Goal: Task Accomplishment & Management: Manage account settings

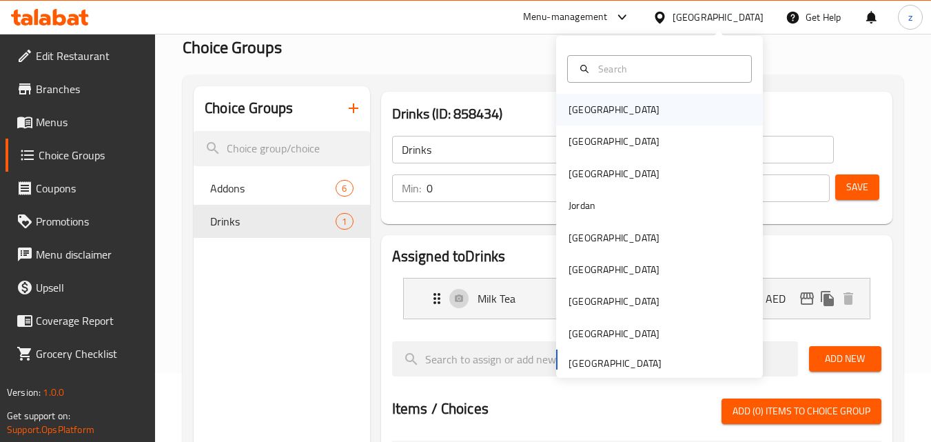
click at [570, 110] on div "[GEOGRAPHIC_DATA]" at bounding box center [613, 109] width 91 height 15
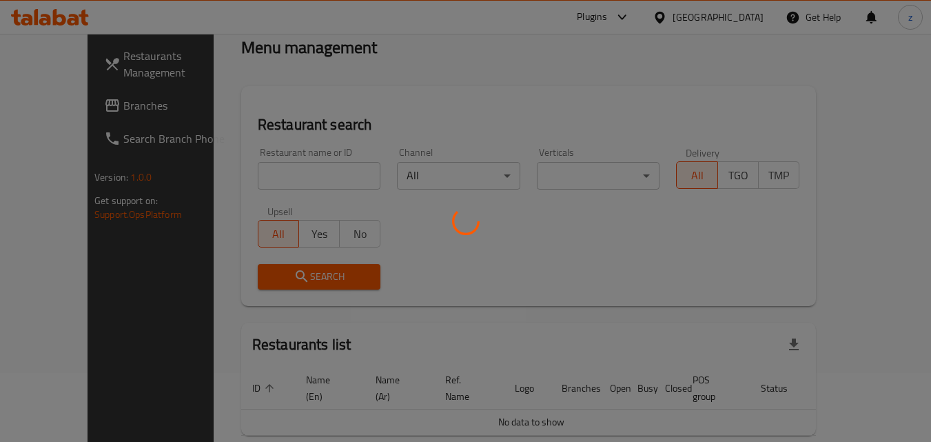
scroll to position [69, 0]
click at [720, 54] on div at bounding box center [465, 221] width 931 height 442
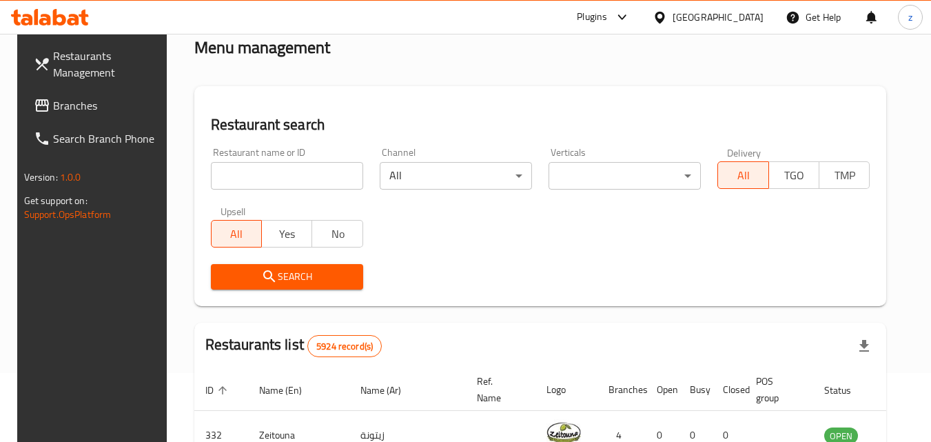
click at [757, 10] on div "[GEOGRAPHIC_DATA]" at bounding box center [717, 17] width 91 height 15
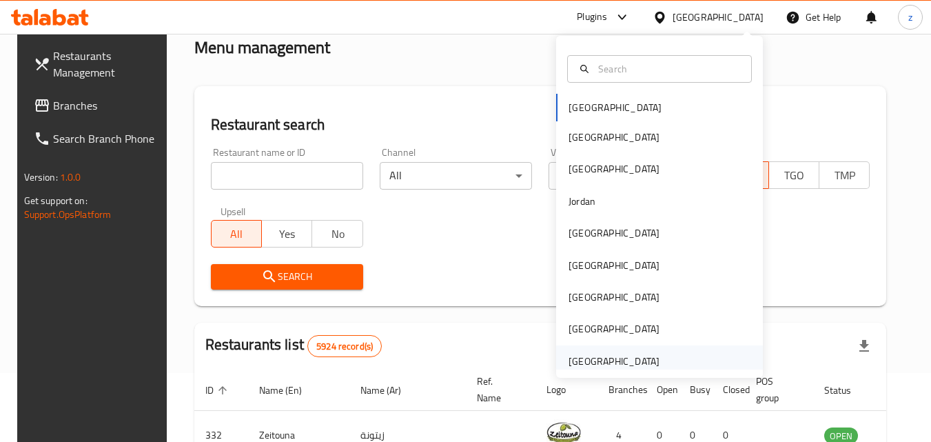
click at [610, 358] on div "[GEOGRAPHIC_DATA]" at bounding box center [613, 360] width 91 height 15
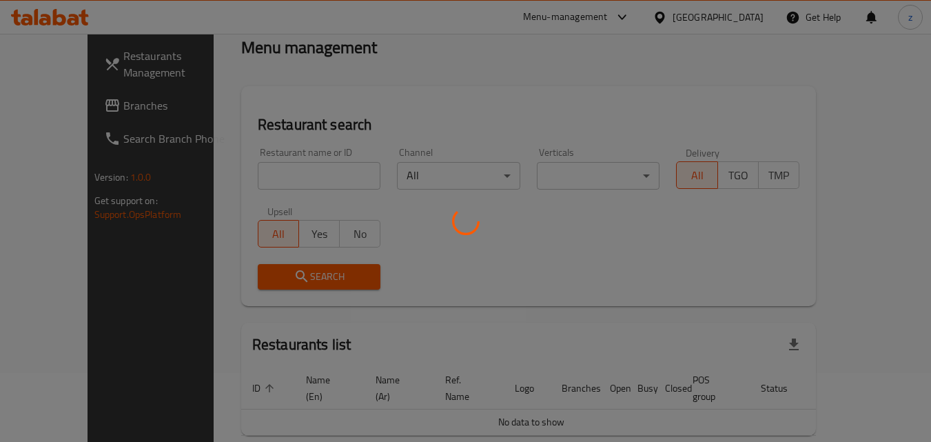
click at [451, 108] on div at bounding box center [465, 221] width 931 height 442
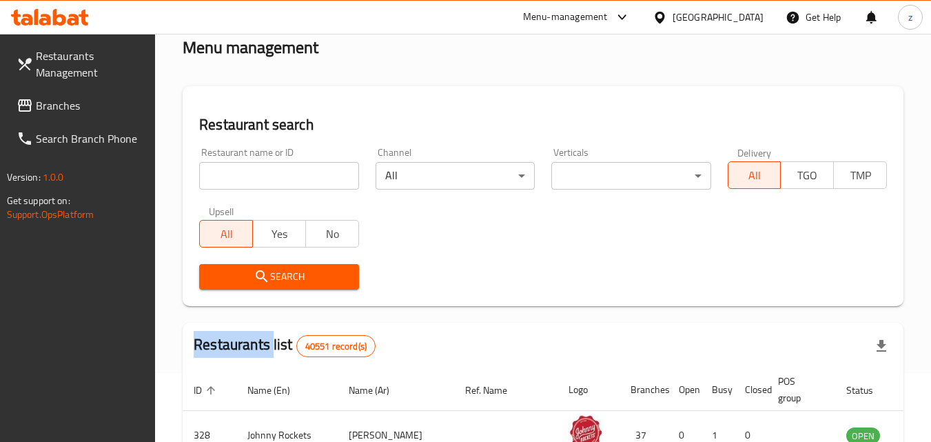
click at [92, 110] on span "Branches" at bounding box center [90, 105] width 109 height 17
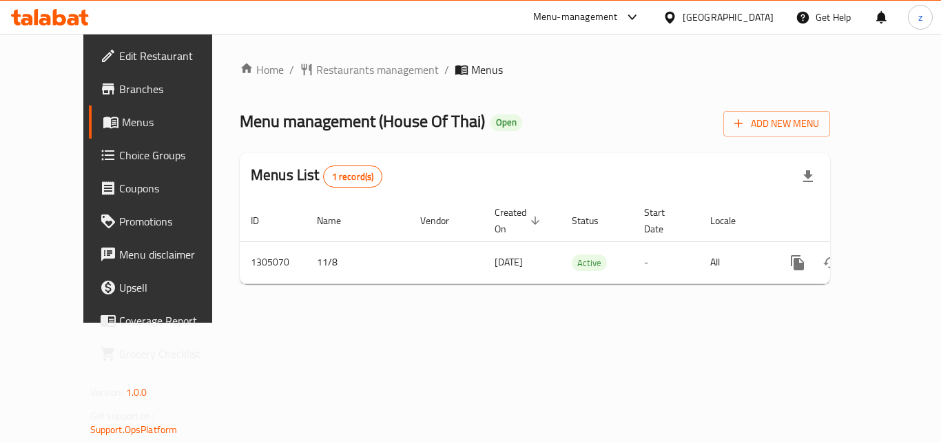
click at [119, 151] on span "Choice Groups" at bounding box center [174, 155] width 110 height 17
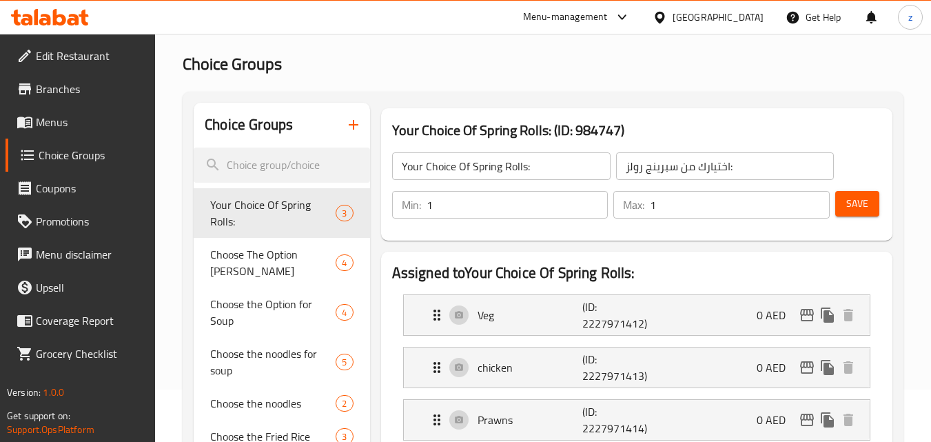
scroll to position [138, 0]
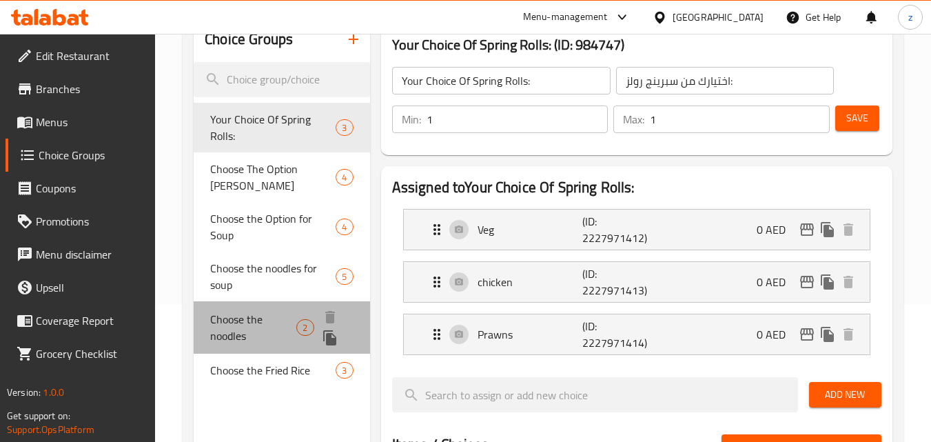
click at [248, 313] on span "Choose the noodles" at bounding box center [253, 327] width 86 height 33
type input "Choose the noodles"
type input "اختر المعكرونة"
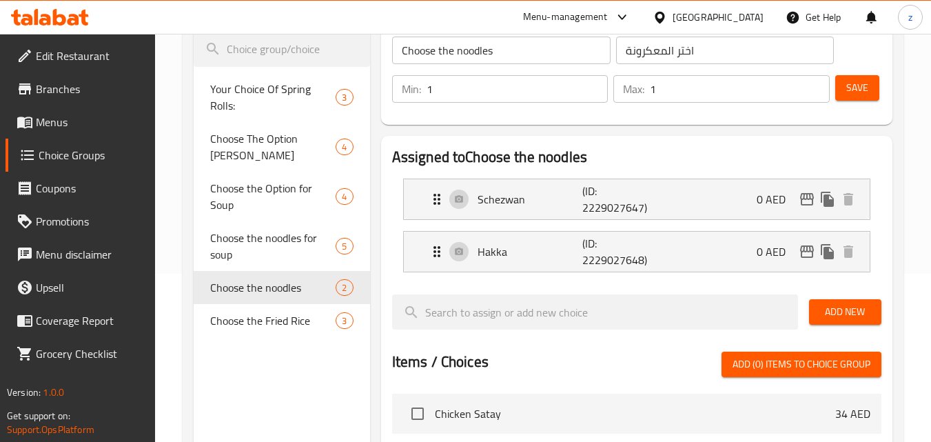
scroll to position [118, 0]
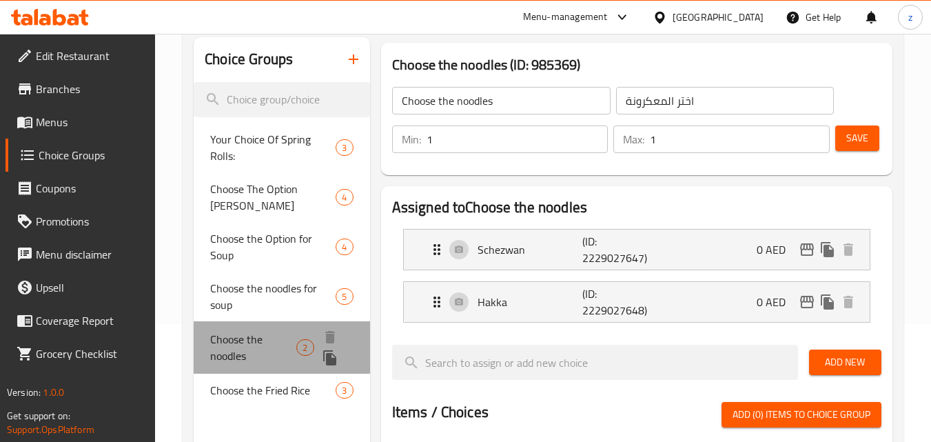
click at [245, 331] on span "Choose the noodles" at bounding box center [253, 347] width 86 height 33
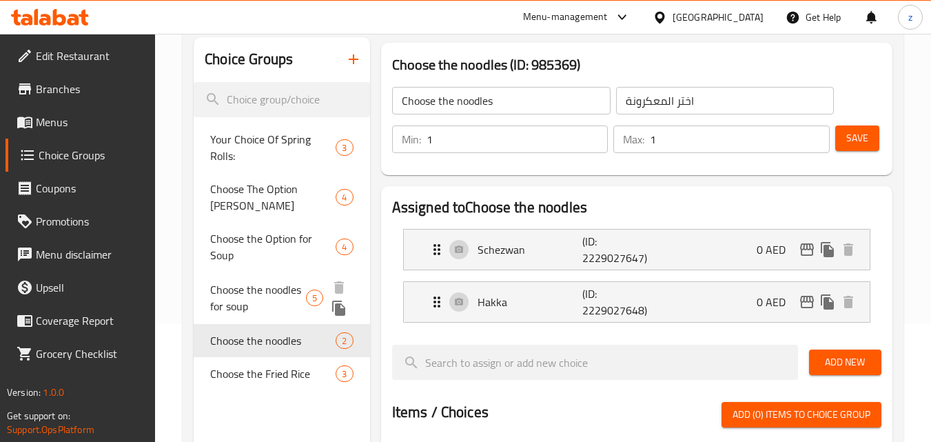
click at [262, 271] on div "Choose the noodles for soup 5" at bounding box center [282, 297] width 176 height 52
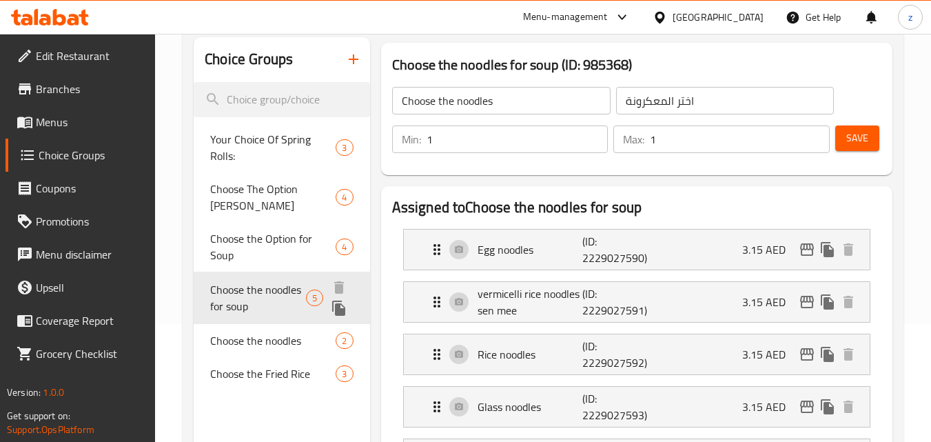
type input "Choose the noodles for soup"
type input "اختر المعكرونة للحساء"
type input "0"
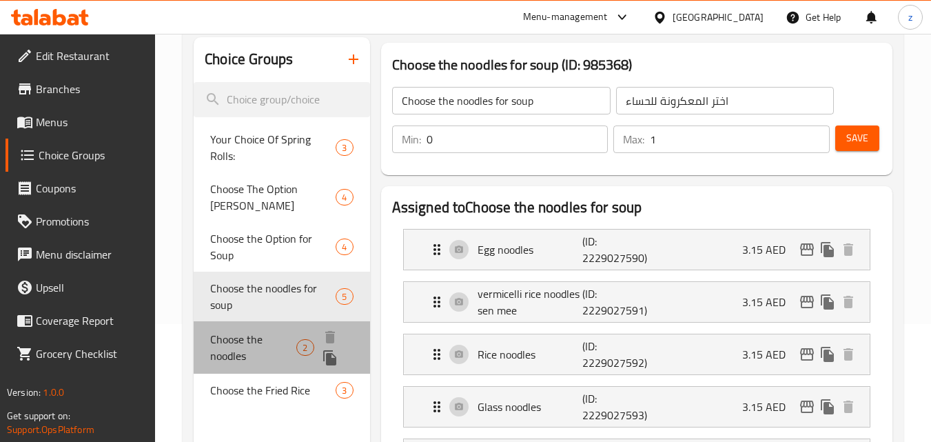
click at [268, 331] on span "Choose the noodles" at bounding box center [253, 347] width 86 height 33
type input "Choose the noodles"
type input "اختر المعكرونة"
type input "1"
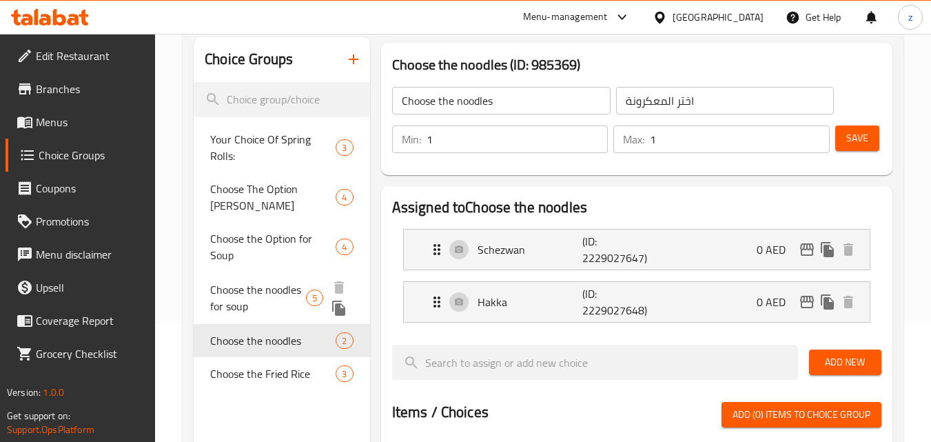
click at [253, 281] on span "Choose the noodles for soup" at bounding box center [258, 297] width 96 height 33
type input "Choose the noodles for soup"
type input "اختر المعكرونة للحساء"
type input "0"
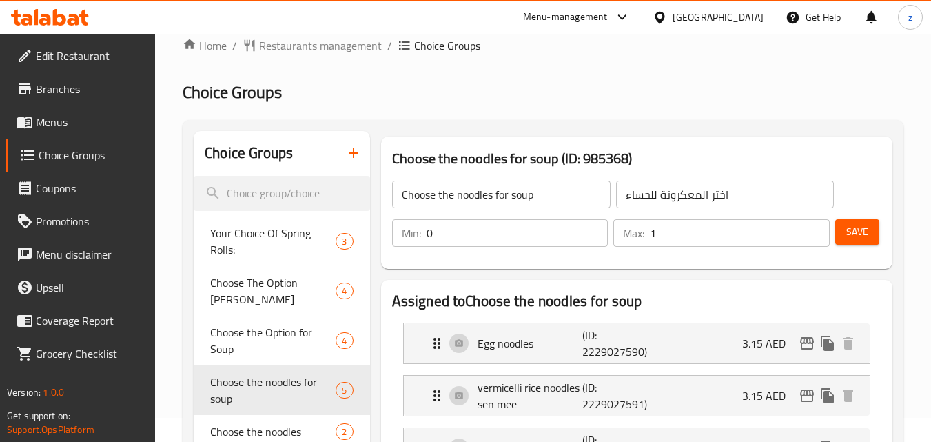
scroll to position [0, 0]
